Goal: Information Seeking & Learning: Learn about a topic

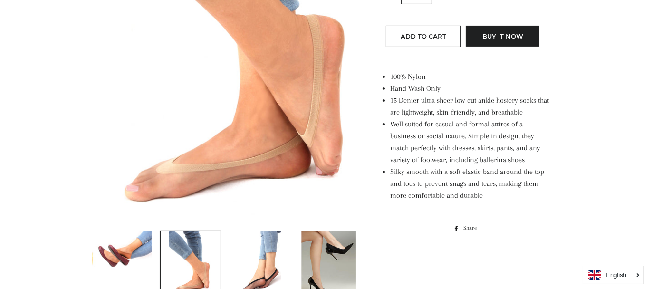
scroll to position [285, 0]
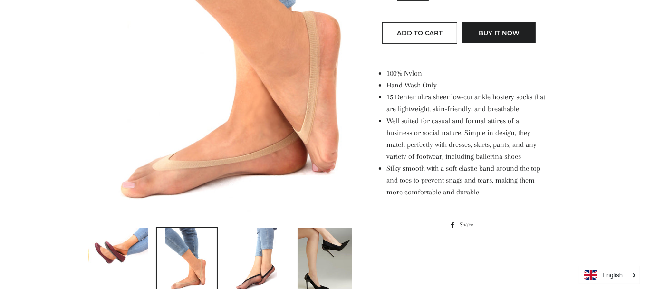
click at [295, 170] on img at bounding box center [221, 18] width 269 height 403
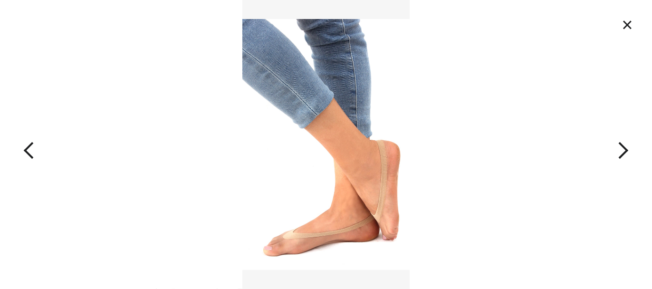
click at [312, 255] on img at bounding box center [325, 144] width 167 height 289
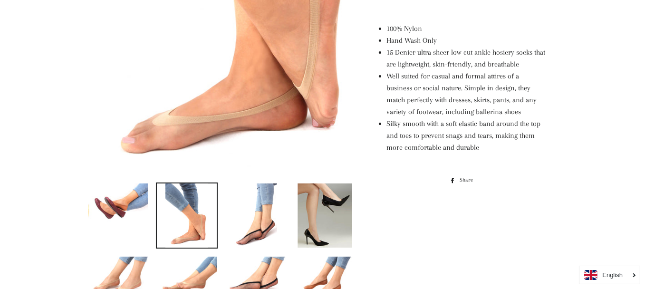
scroll to position [358, 0]
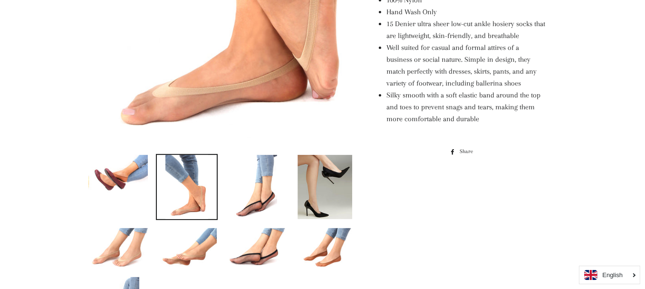
click at [246, 202] on img at bounding box center [255, 187] width 43 height 64
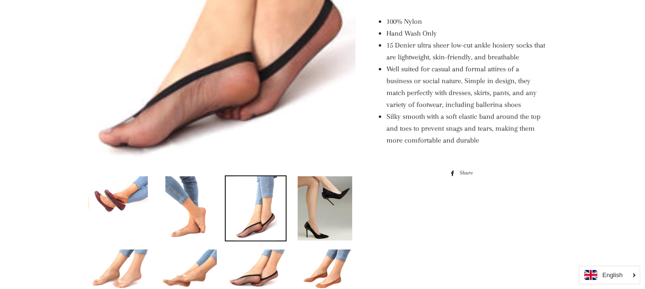
scroll to position [311, 0]
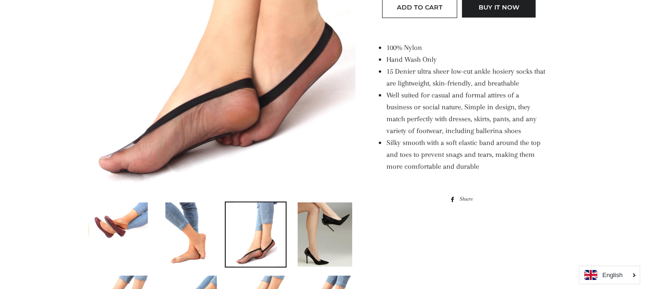
drag, startPoint x: 7, startPoint y: 173, endPoint x: 13, endPoint y: 173, distance: 6.2
click at [11, 173] on main at bounding box center [322, 251] width 645 height 997
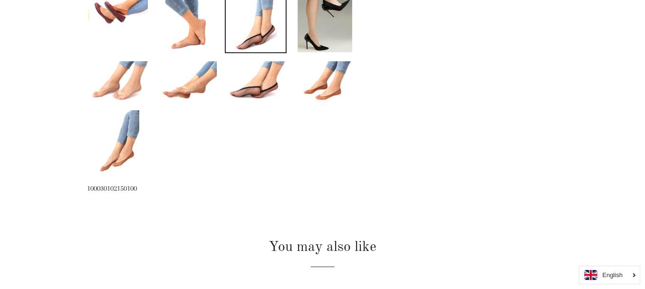
scroll to position [549, 0]
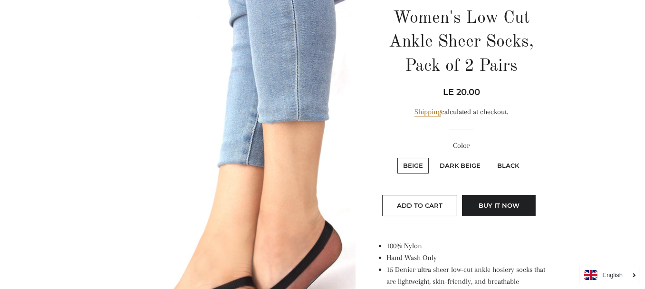
drag, startPoint x: 51, startPoint y: 2, endPoint x: 114, endPoint y: 63, distance: 87.7
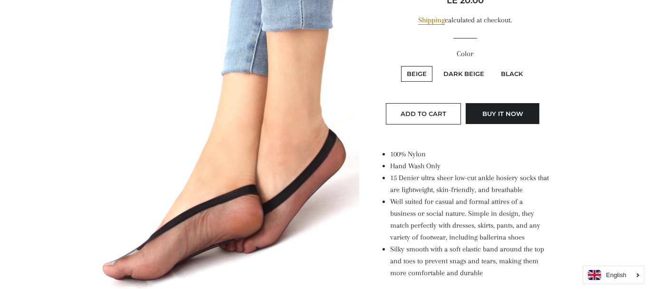
scroll to position [234, 0]
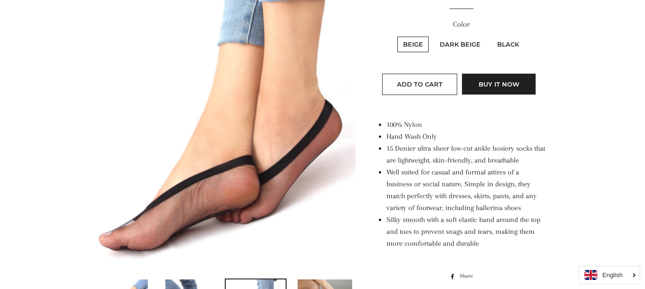
click at [238, 210] on img at bounding box center [221, 69] width 269 height 403
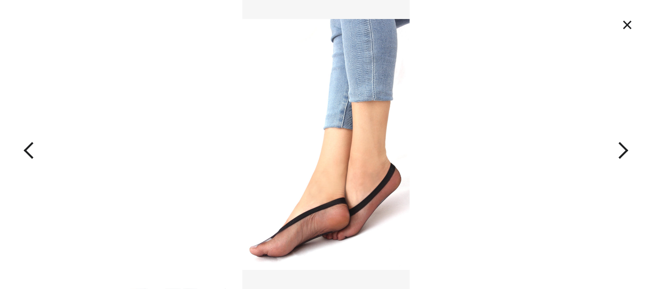
click at [320, 206] on img at bounding box center [325, 144] width 167 height 289
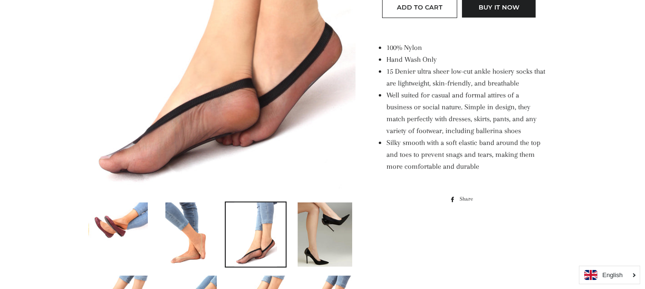
click at [239, 228] on img at bounding box center [255, 235] width 43 height 64
click at [215, 228] on link at bounding box center [187, 235] width 62 height 66
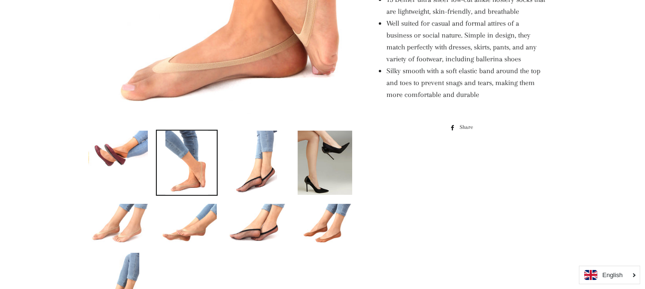
scroll to position [381, 0]
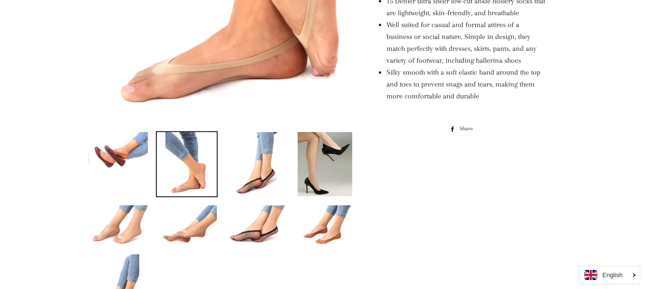
click at [299, 228] on img at bounding box center [325, 225] width 60 height 40
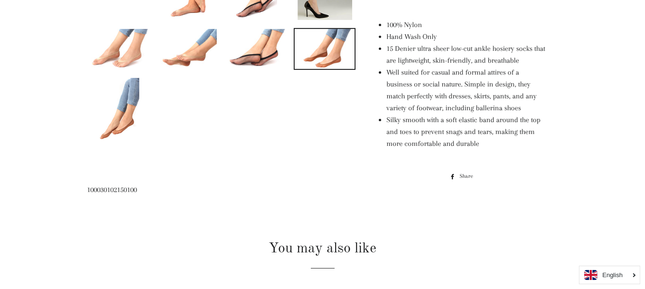
click at [128, 109] on img at bounding box center [117, 110] width 43 height 64
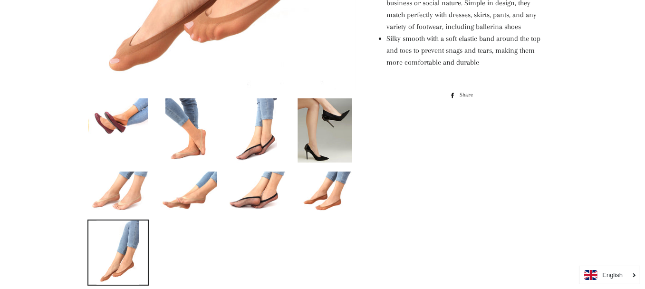
click at [115, 210] on img at bounding box center [118, 192] width 60 height 40
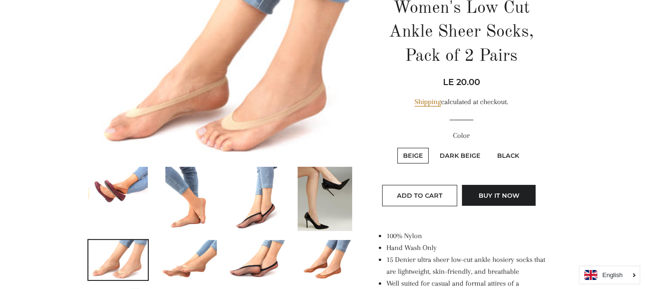
scroll to position [119, 0]
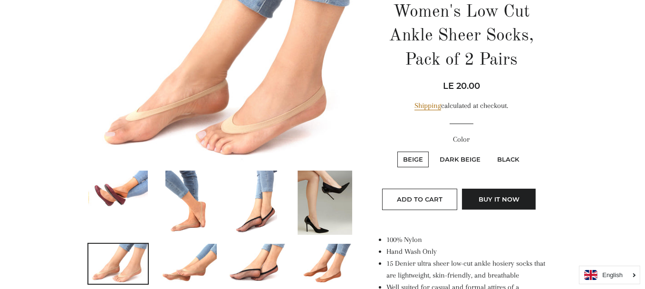
click at [116, 205] on img at bounding box center [118, 191] width 60 height 40
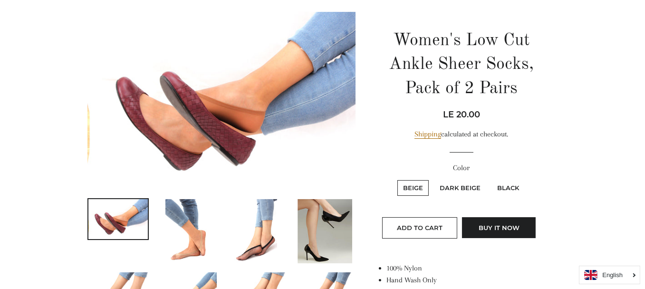
scroll to position [95, 0]
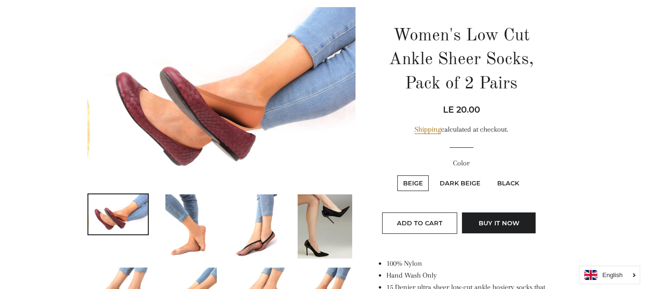
click at [196, 214] on img at bounding box center [186, 226] width 43 height 64
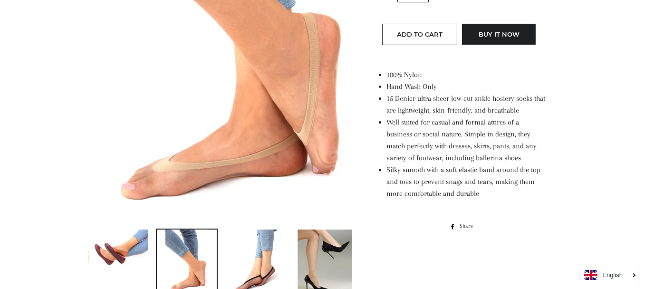
scroll to position [285, 0]
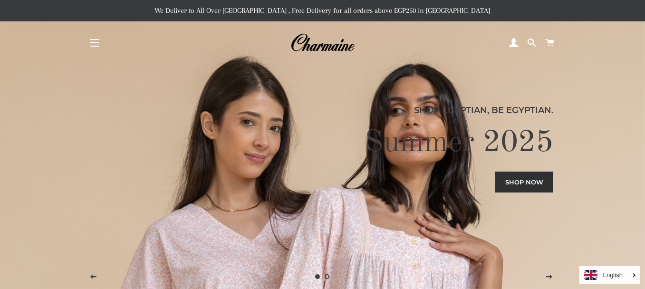
drag, startPoint x: 52, startPoint y: 201, endPoint x: 46, endPoint y: 26, distance: 174.6
click at [90, 37] on button "Site navigation" at bounding box center [95, 43] width 24 height 24
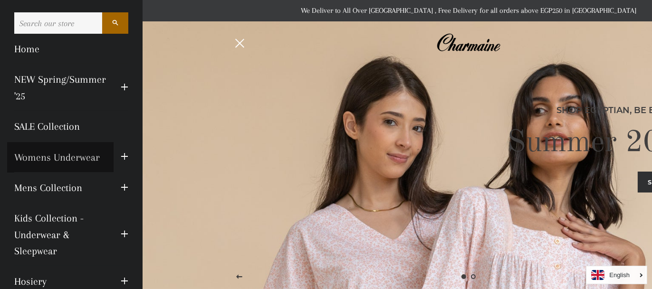
click at [60, 156] on link "Womens Underwear" at bounding box center [60, 157] width 106 height 30
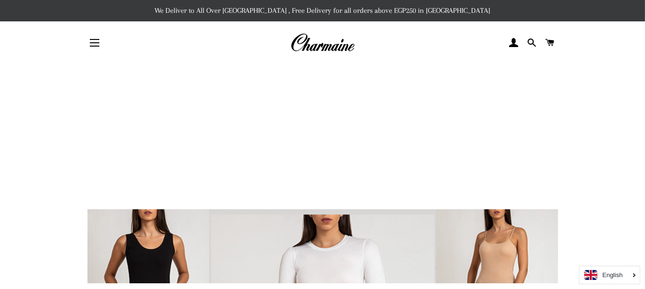
drag, startPoint x: 1, startPoint y: -21, endPoint x: 15, endPoint y: -41, distance: 24.1
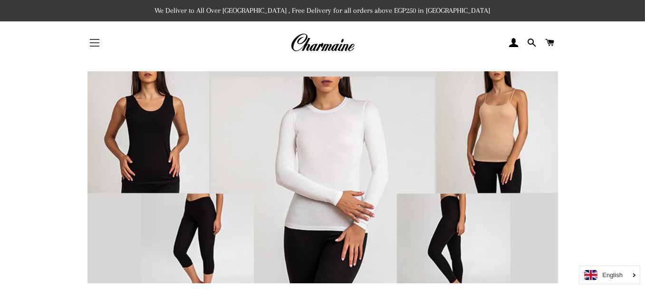
click at [93, 43] on button "Site navigation" at bounding box center [95, 43] width 24 height 24
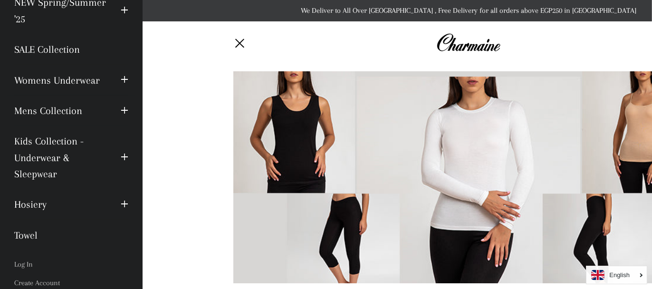
scroll to position [59, 0]
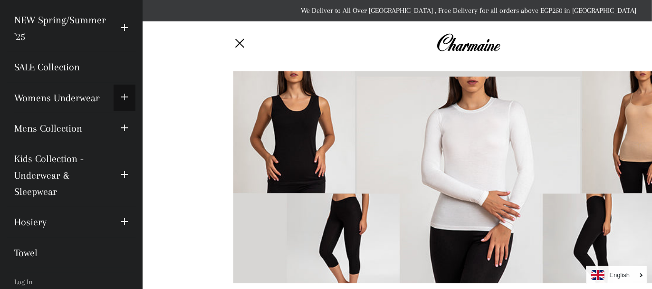
click at [121, 94] on span "button" at bounding box center [125, 98] width 8 height 12
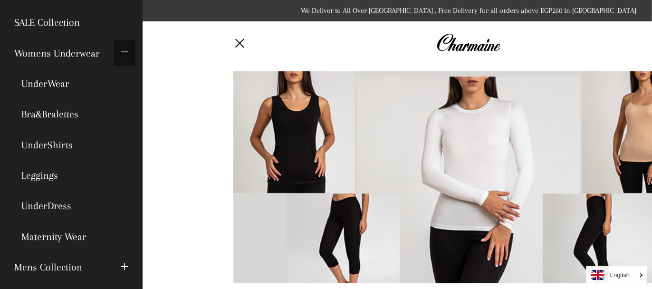
scroll to position [107, 0]
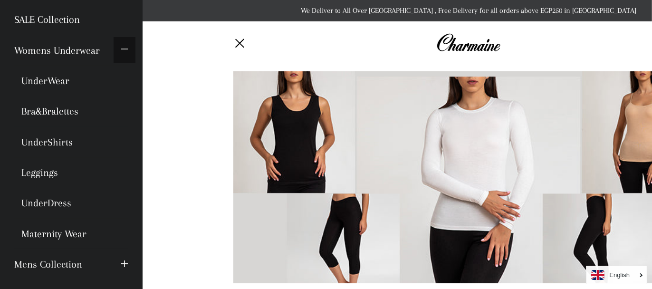
click at [121, 52] on span "button" at bounding box center [125, 50] width 8 height 12
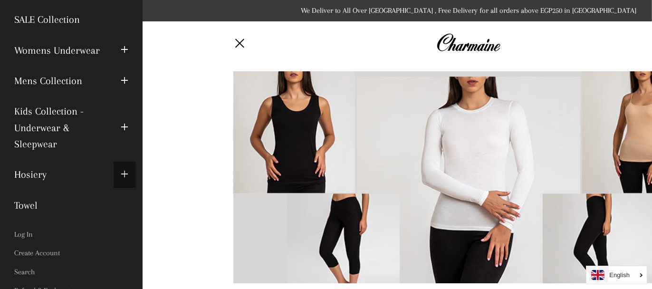
click at [121, 169] on span "button" at bounding box center [125, 175] width 8 height 12
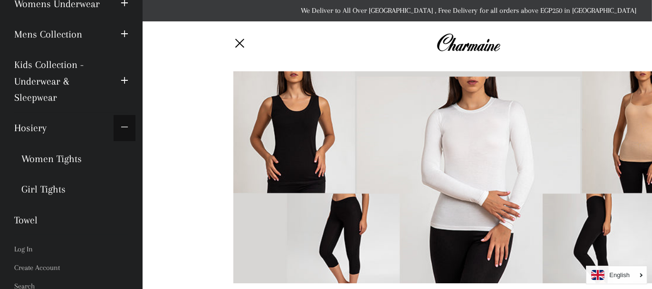
scroll to position [154, 0]
click at [114, 132] on button "Expand submenu Hosiery Collapse submenu Hosiery" at bounding box center [125, 127] width 22 height 26
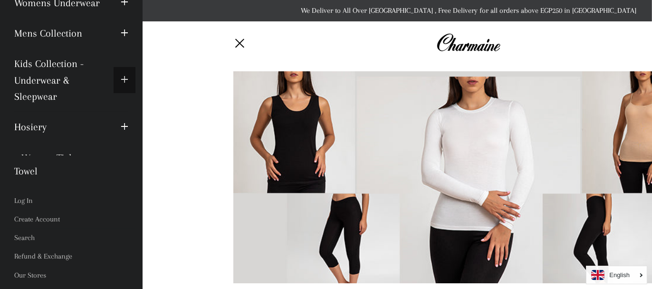
click at [124, 81] on button "Expand submenu Kids Collection - Underwear & Sleepwear Collapse submenu Kids Co…" at bounding box center [125, 80] width 22 height 26
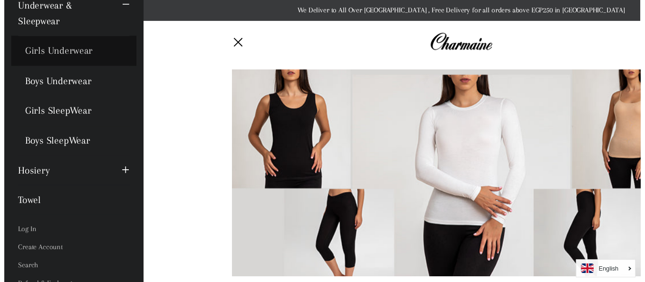
scroll to position [39, 0]
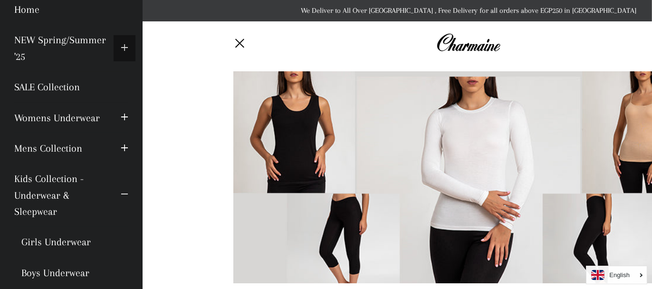
click at [114, 56] on button "Expand submenu NEW Spring/Summer '25 Collapse submenu NEW Spring/Summer '25" at bounding box center [125, 48] width 22 height 26
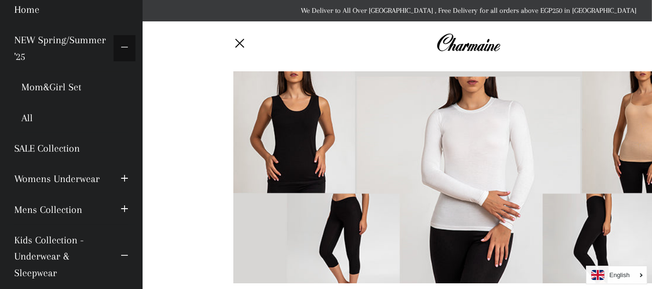
click at [114, 53] on button "Expand submenu NEW Spring/Summer '25 Collapse submenu NEW Spring/Summer '25" at bounding box center [125, 48] width 22 height 26
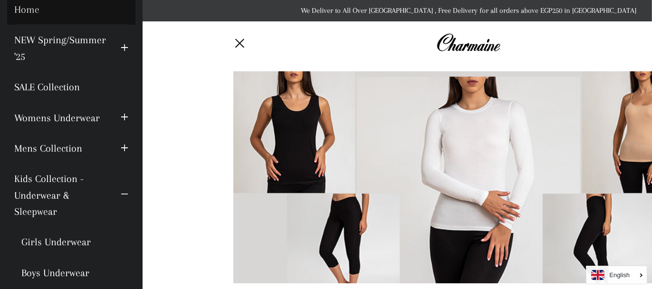
click at [49, 10] on link "Home" at bounding box center [71, 9] width 128 height 30
click at [234, 45] on button "Site navigation" at bounding box center [241, 43] width 24 height 24
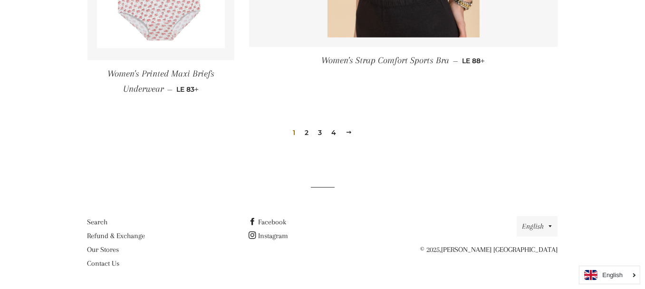
scroll to position [1483, 0]
click at [310, 136] on link "2" at bounding box center [306, 132] width 11 height 14
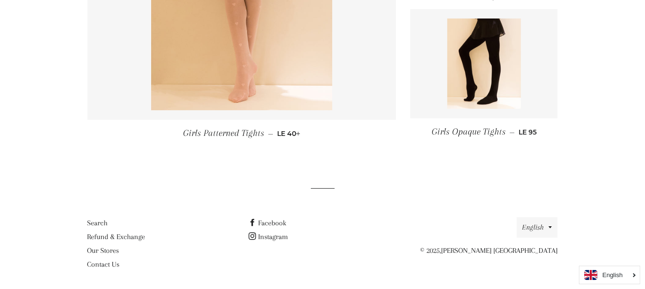
scroll to position [317, 0]
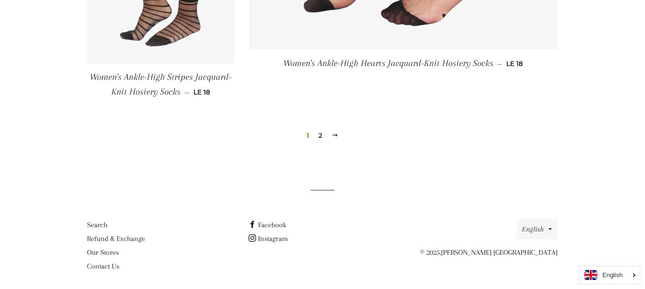
scroll to position [1273, 0]
click at [320, 129] on link "2" at bounding box center [320, 134] width 11 height 14
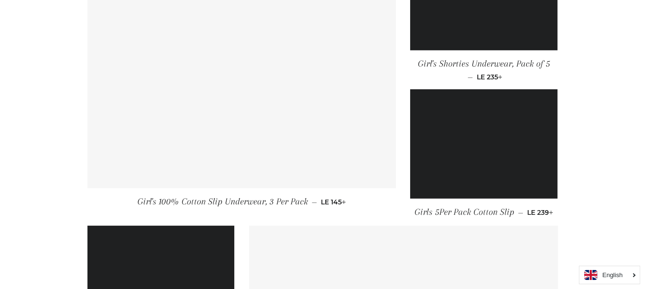
scroll to position [998, 0]
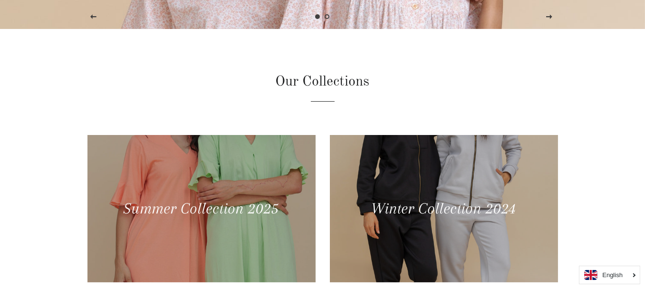
scroll to position [285, 0]
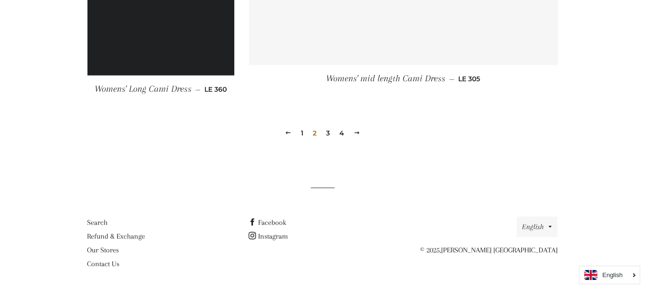
scroll to position [1492, 0]
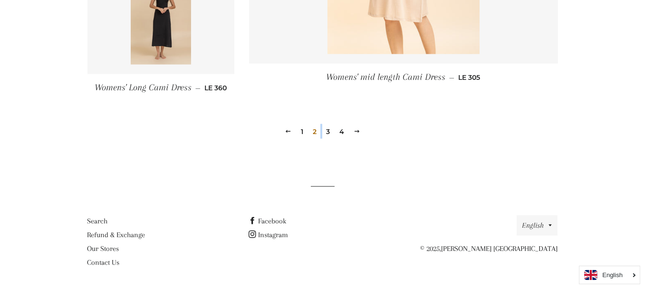
click at [322, 134] on div "Previous 1 2 3 4 Next" at bounding box center [322, 117] width 471 height 43
click at [324, 131] on link "3" at bounding box center [327, 132] width 11 height 14
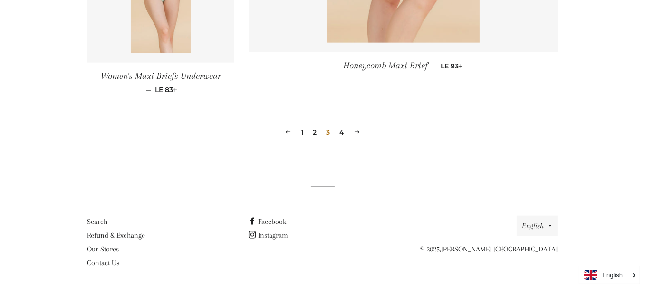
scroll to position [1449, 0]
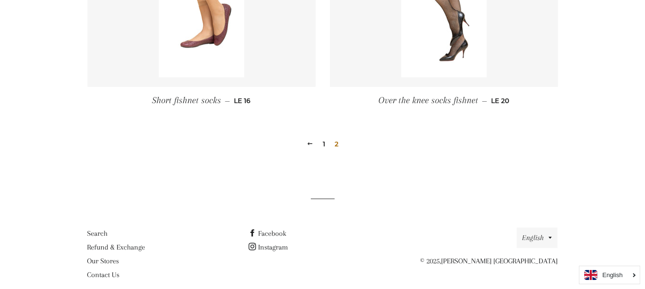
scroll to position [836, 0]
